Goal: Transaction & Acquisition: Purchase product/service

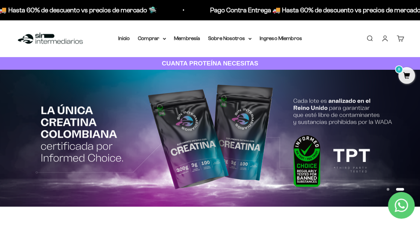
click at [385, 38] on link "Iniciar sesión" at bounding box center [384, 38] width 7 height 7
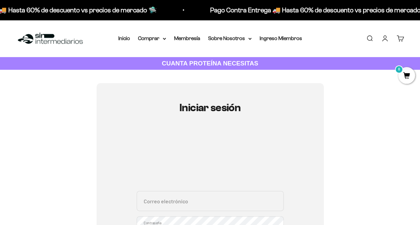
scroll to position [67, 0]
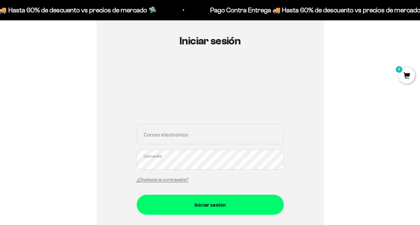
click at [166, 132] on input "Correo electrónico" at bounding box center [210, 134] width 147 height 20
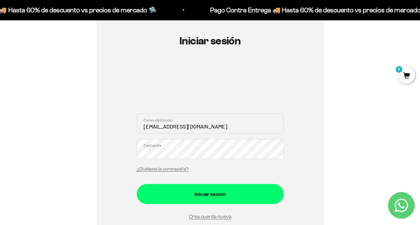
type input "[EMAIL_ADDRESS][DOMAIN_NAME]"
click at [137, 184] on button "Iniciar sesión" at bounding box center [210, 194] width 147 height 20
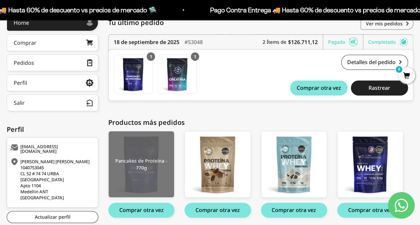
scroll to position [132, 0]
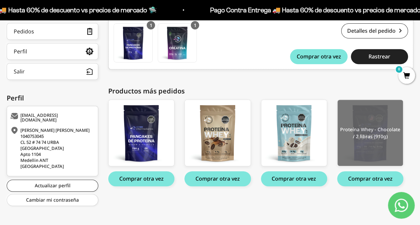
click at [380, 145] on img at bounding box center [369, 133] width 65 height 66
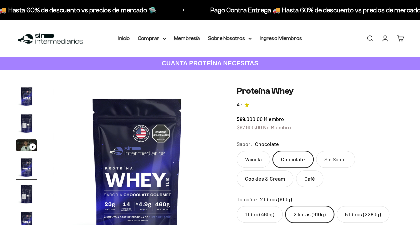
scroll to position [0, 513]
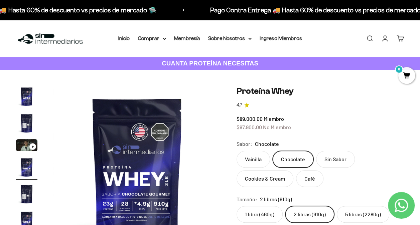
click at [371, 215] on label "5 libras (2280g)" at bounding box center [363, 214] width 52 height 17
click at [236, 206] on input "5 libras (2280g)" at bounding box center [236, 206] width 0 height 0
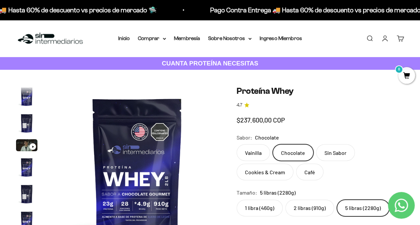
scroll to position [0, 1881]
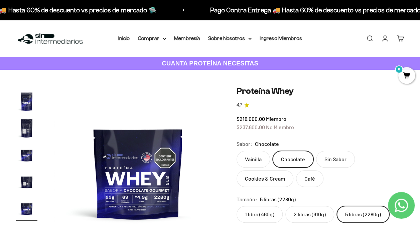
click at [310, 213] on label "2 libras (910g)" at bounding box center [309, 214] width 49 height 17
click at [236, 206] on input "2 libras (910g)" at bounding box center [236, 206] width 0 height 0
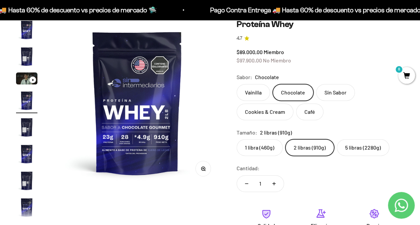
scroll to position [33, 0]
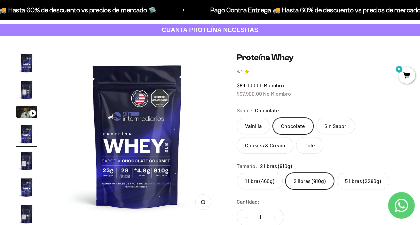
click at [269, 146] on label "Cookies & Cream" at bounding box center [264, 145] width 57 height 17
click at [236, 118] on input "Cookies & Cream" at bounding box center [236, 117] width 0 height 0
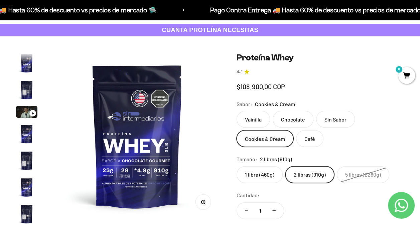
scroll to position [0, 2223]
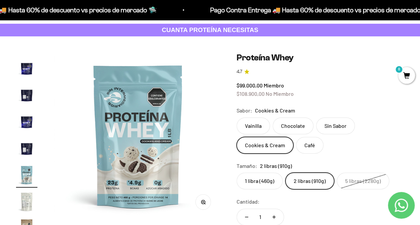
click at [256, 126] on label "Vainilla" at bounding box center [252, 126] width 33 height 17
click at [236, 118] on input "Vainilla" at bounding box center [236, 117] width 0 height 0
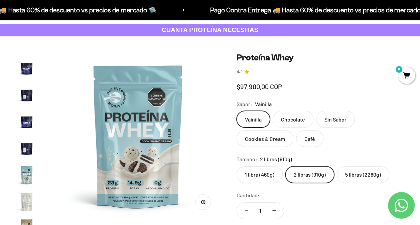
scroll to position [0, 855]
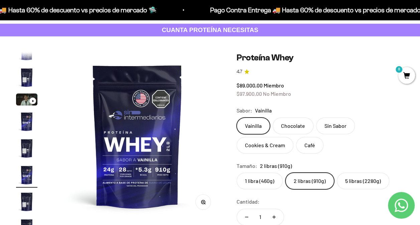
click at [272, 145] on label "Cookies & Cream" at bounding box center [264, 145] width 57 height 17
click at [236, 118] on input "Cookies & Cream" at bounding box center [236, 117] width 0 height 0
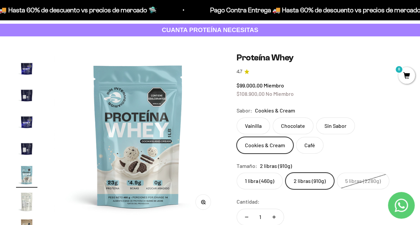
scroll to position [100, 0]
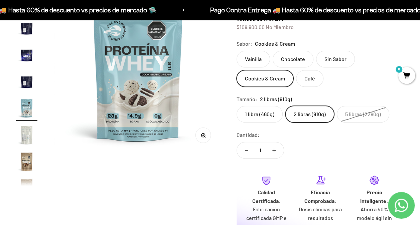
click at [257, 57] on label "Vainilla" at bounding box center [252, 59] width 33 height 17
click at [236, 51] on input "Vainilla" at bounding box center [236, 50] width 0 height 0
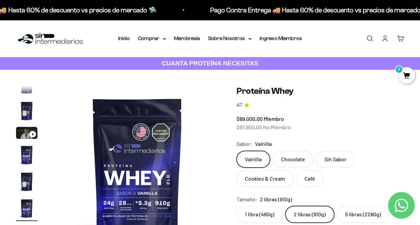
scroll to position [67, 0]
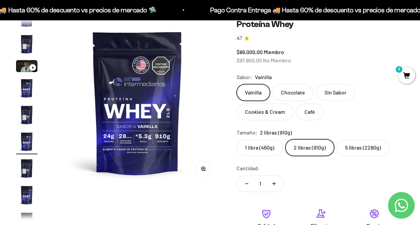
click at [267, 144] on label "1 libra (460g)" at bounding box center [259, 147] width 46 height 17
click at [236, 139] on input "1 libra (460g)" at bounding box center [236, 139] width 0 height 0
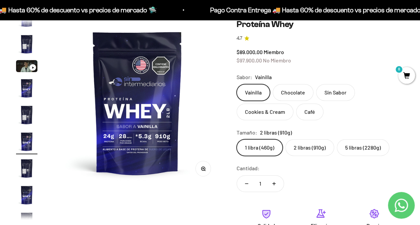
scroll to position [0, 2907]
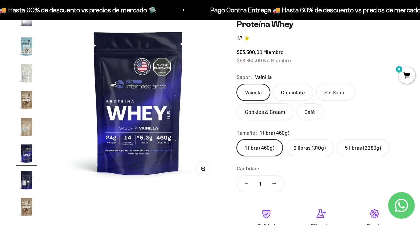
click at [308, 143] on label "2 libras (910g)" at bounding box center [309, 147] width 49 height 17
click at [236, 139] on input "2 libras (910g)" at bounding box center [236, 139] width 0 height 0
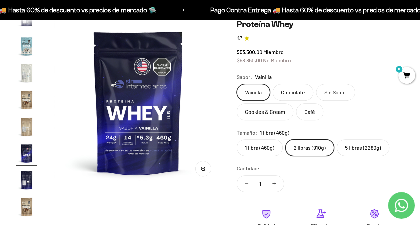
scroll to position [0, 855]
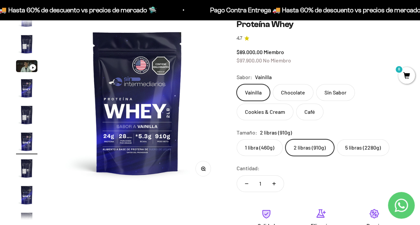
click at [266, 111] on label "Cookies & Cream" at bounding box center [264, 112] width 57 height 17
click at [236, 84] on input "Cookies & Cream" at bounding box center [236, 84] width 0 height 0
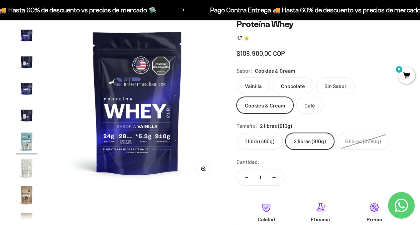
scroll to position [0, 2223]
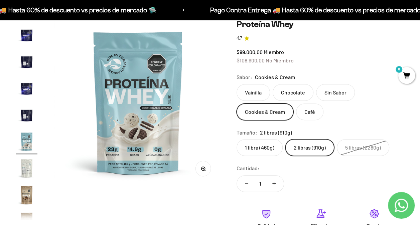
click at [262, 144] on label "1 libra (460g)" at bounding box center [259, 147] width 46 height 17
click at [236, 139] on input "1 libra (460g)" at bounding box center [236, 139] width 0 height 0
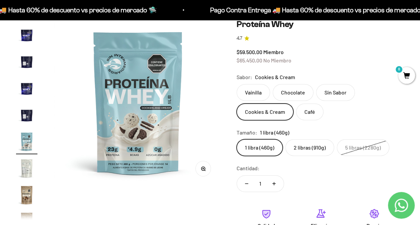
click at [293, 143] on label "2 libras (910g)" at bounding box center [309, 147] width 49 height 17
click at [236, 139] on input "2 libras (910g)" at bounding box center [236, 139] width 0 height 0
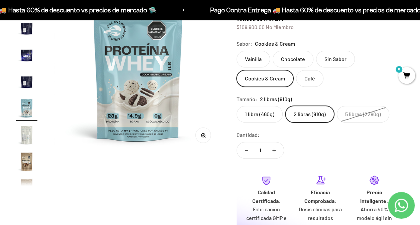
scroll to position [134, 0]
